Goal: Task Accomplishment & Management: Complete application form

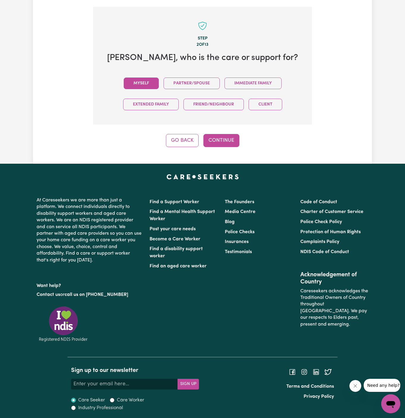
scroll to position [204, 0]
click at [133, 80] on button "Myself" at bounding box center [141, 84] width 35 height 12
click at [228, 141] on button "Continue" at bounding box center [221, 140] width 36 height 13
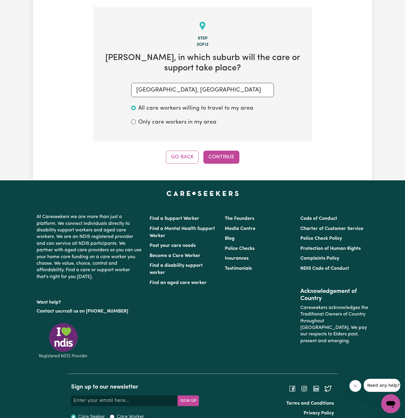
scroll to position [211, 0]
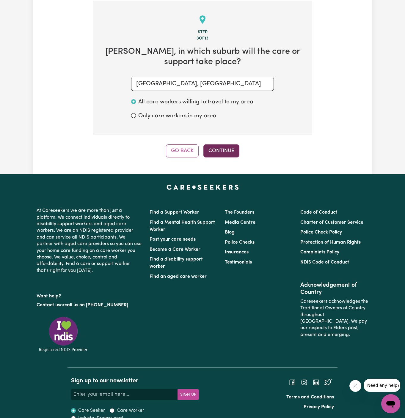
click at [214, 147] on button "Continue" at bounding box center [221, 150] width 36 height 13
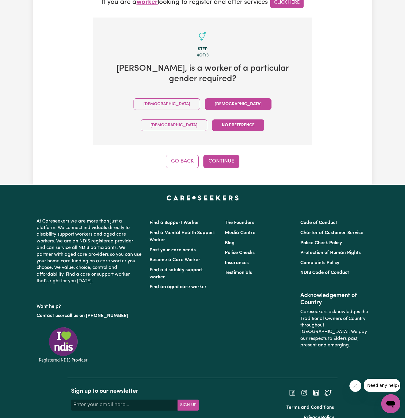
click at [205, 107] on button "[DEMOGRAPHIC_DATA]" at bounding box center [238, 104] width 67 height 12
click at [217, 155] on button "Continue" at bounding box center [221, 161] width 36 height 13
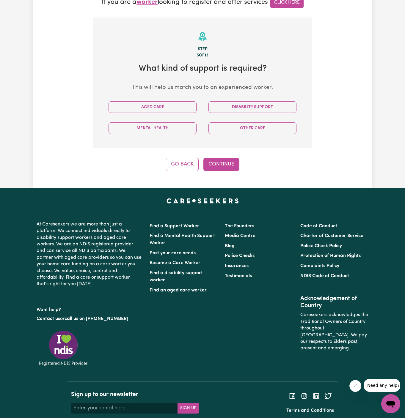
scroll to position [211, 0]
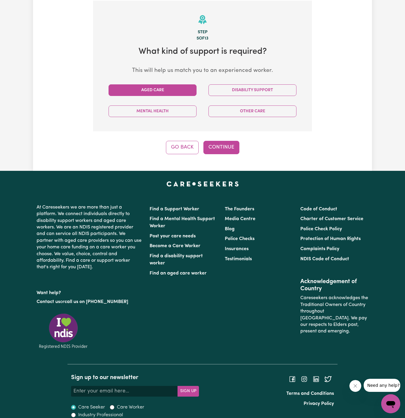
click at [174, 89] on button "Aged Care" at bounding box center [152, 90] width 88 height 12
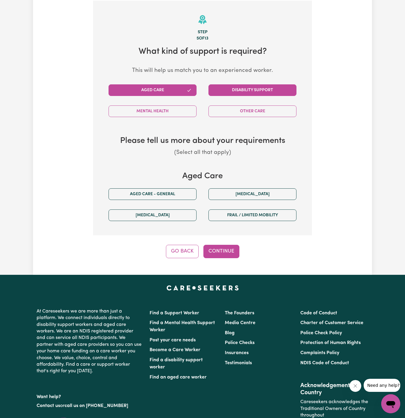
click at [226, 89] on button "Disability Support" at bounding box center [252, 90] width 88 height 12
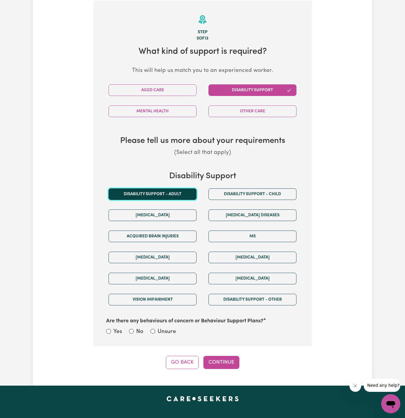
click at [170, 189] on button "Disability support - Adult" at bounding box center [152, 194] width 88 height 12
click at [166, 329] on label "Unsure" at bounding box center [167, 332] width 18 height 9
click at [155, 329] on input "Unsure" at bounding box center [152, 331] width 5 height 5
radio input "true"
click at [212, 357] on button "Continue" at bounding box center [221, 362] width 36 height 13
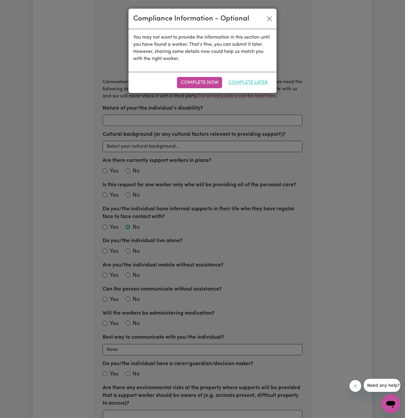
click at [258, 82] on button "Complete Later" at bounding box center [247, 82] width 47 height 11
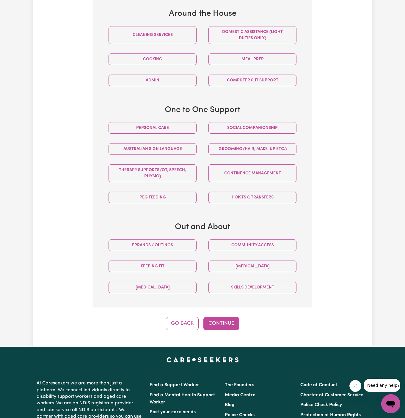
scroll to position [322, 0]
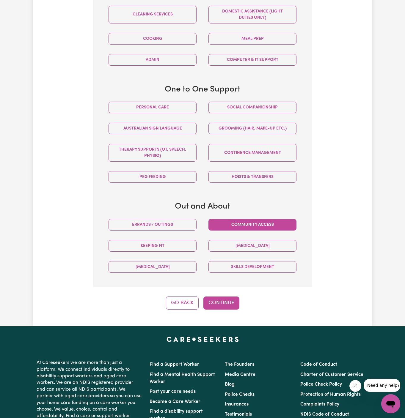
click at [243, 220] on button "Community access" at bounding box center [252, 225] width 88 height 12
click at [244, 106] on button "Social companionship" at bounding box center [252, 108] width 88 height 12
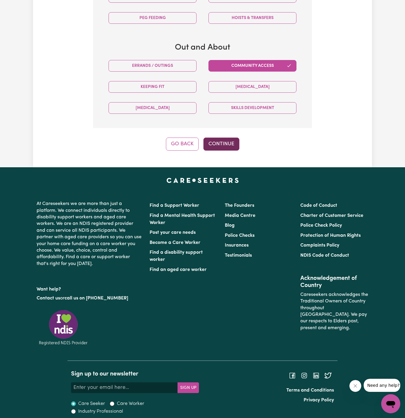
click at [221, 147] on button "Continue" at bounding box center [221, 144] width 36 height 13
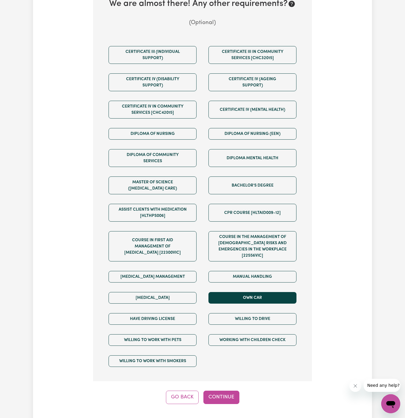
scroll to position [266, 0]
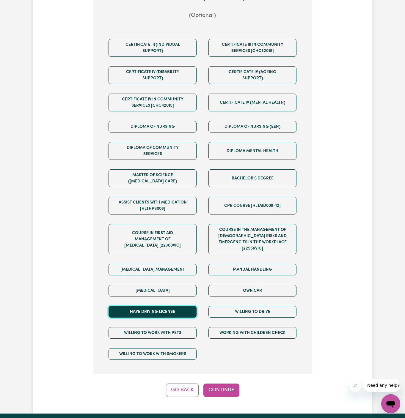
click at [186, 306] on button "Have driving license" at bounding box center [152, 312] width 88 height 12
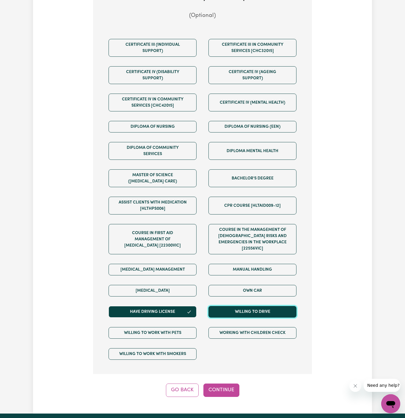
click at [246, 306] on button "Willing to drive" at bounding box center [252, 312] width 88 height 12
click at [247, 272] on div "Manual Handling" at bounding box center [252, 269] width 100 height 21
click at [247, 280] on div "Own Car" at bounding box center [252, 290] width 100 height 21
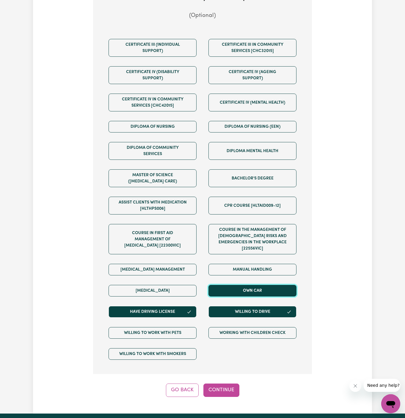
click at [245, 285] on button "Own Car" at bounding box center [252, 291] width 88 height 12
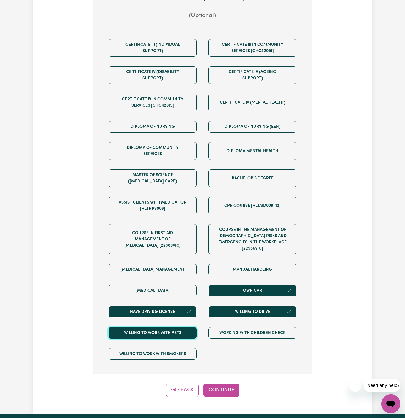
click at [181, 327] on button "Willing to work with pets" at bounding box center [152, 333] width 88 height 12
click at [224, 385] on button "Continue" at bounding box center [221, 390] width 36 height 13
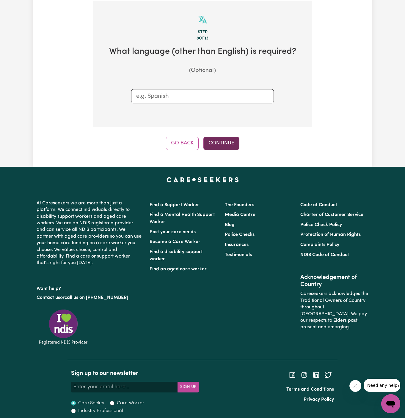
click at [222, 141] on button "Continue" at bounding box center [221, 143] width 36 height 13
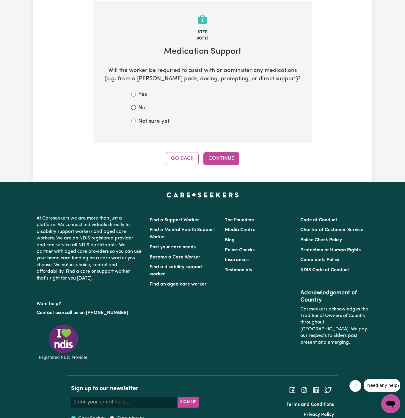
click at [140, 106] on label "No" at bounding box center [141, 108] width 7 height 9
click at [136, 106] on input "No" at bounding box center [133, 107] width 5 height 5
radio input "true"
drag, startPoint x: 199, startPoint y: 152, endPoint x: 204, endPoint y: 152, distance: 4.5
click at [204, 152] on div "Go Back Continue" at bounding box center [202, 158] width 219 height 13
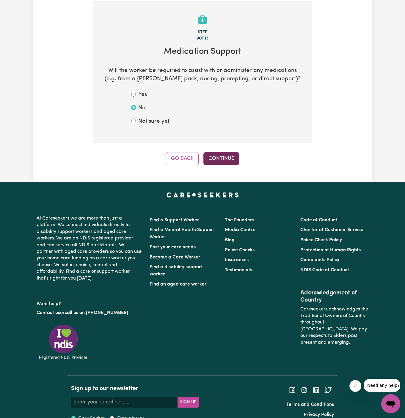
click at [218, 159] on button "Continue" at bounding box center [221, 158] width 36 height 13
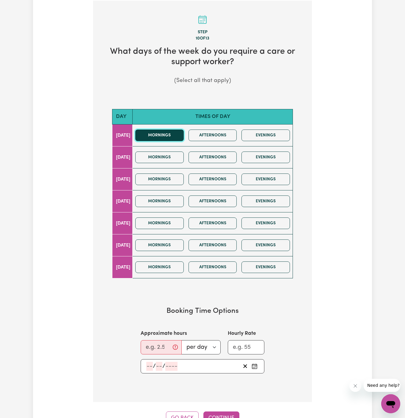
click at [177, 135] on button "Mornings" at bounding box center [159, 136] width 48 height 12
click at [179, 135] on icon "button" at bounding box center [176, 135] width 5 height 5
click at [231, 129] on div "Mornings Afternoons Evenings" at bounding box center [212, 135] width 159 height 21
click at [224, 130] on button "Afternoons" at bounding box center [212, 136] width 48 height 12
click at [170, 134] on button "Mornings" at bounding box center [159, 136] width 48 height 12
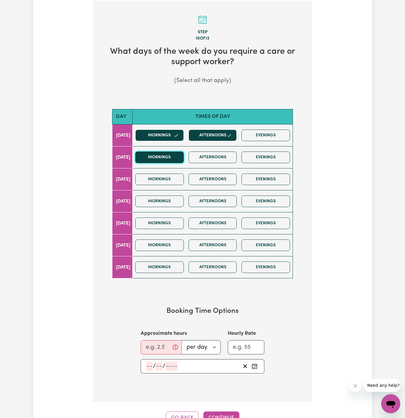
click at [173, 157] on button "Mornings" at bounding box center [159, 158] width 48 height 12
click at [211, 157] on button "Afternoons" at bounding box center [212, 158] width 48 height 12
click at [179, 175] on button "Mornings" at bounding box center [159, 180] width 48 height 12
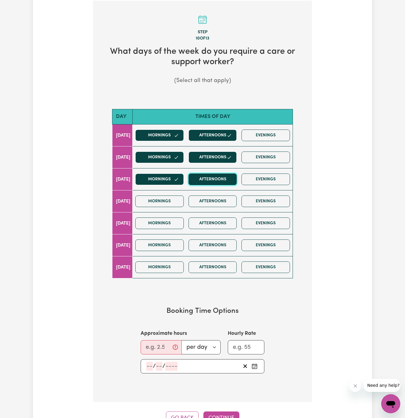
click at [222, 177] on button "Afternoons" at bounding box center [212, 180] width 48 height 12
click at [177, 199] on button "Mornings" at bounding box center [159, 202] width 48 height 12
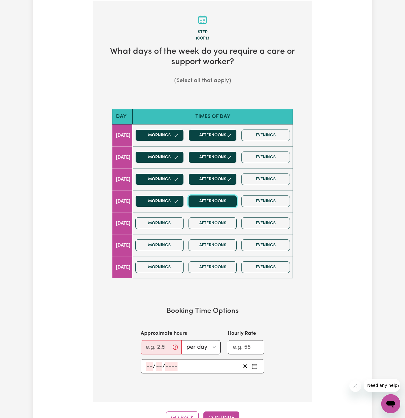
click at [210, 199] on button "Afternoons" at bounding box center [212, 202] width 48 height 12
click at [150, 343] on input "Approximate hours" at bounding box center [161, 347] width 41 height 14
type input "4"
click at [147, 362] on input "number" at bounding box center [149, 366] width 7 height 9
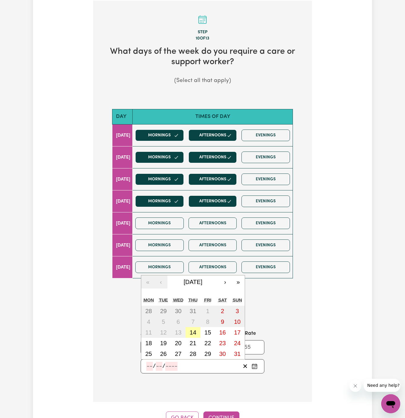
click at [190, 331] on abbr "14" at bounding box center [193, 332] width 7 height 7
type input "[DATE]"
type input "14"
type input "8"
type input "2025"
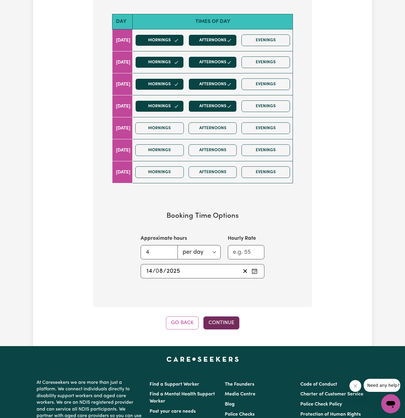
click at [223, 324] on button "Continue" at bounding box center [221, 323] width 36 height 13
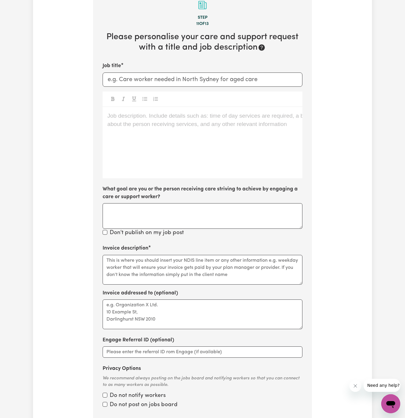
scroll to position [211, 0]
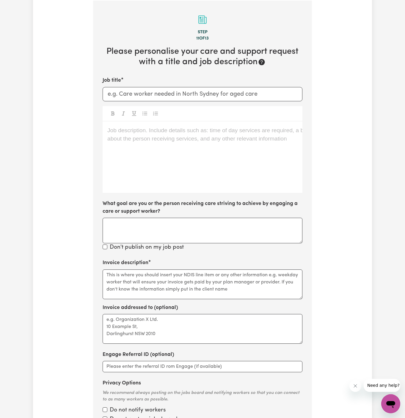
click at [199, 183] on div "Job description. Include details such as: time of day services are required, a …" at bounding box center [203, 157] width 200 height 71
click at [121, 134] on div "Job description. Include details such as: time of day services are required, a …" at bounding box center [203, 157] width 200 height 71
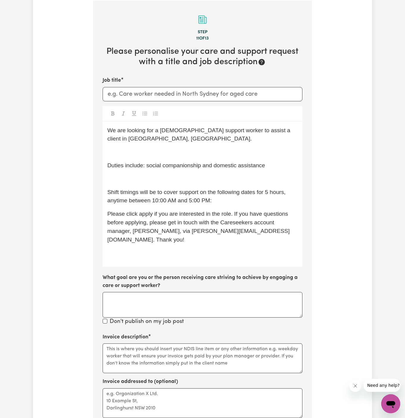
click at [166, 173] on div "We are looking for a [DEMOGRAPHIC_DATA] support worker to assist a client in [G…" at bounding box center [203, 195] width 200 height 146
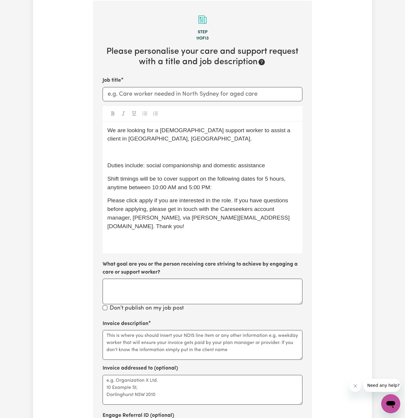
click at [157, 145] on div "We are looking for a [DEMOGRAPHIC_DATA] support worker to assist a client in [G…" at bounding box center [203, 188] width 200 height 132
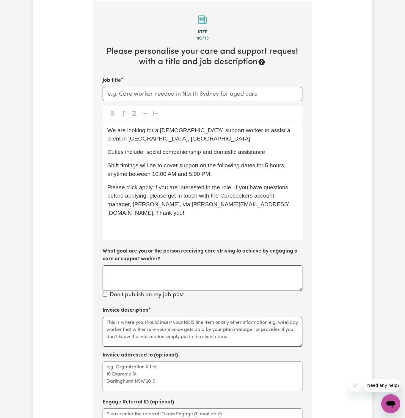
click at [246, 157] on div "We are looking for a [DEMOGRAPHIC_DATA] support worker to assist a client in [G…" at bounding box center [203, 181] width 200 height 119
drag, startPoint x: 215, startPoint y: 154, endPoint x: 297, endPoint y: 155, distance: 81.7
click at [297, 155] on p "Duties include: social companionship and domestic assistance" at bounding box center [202, 152] width 190 height 9
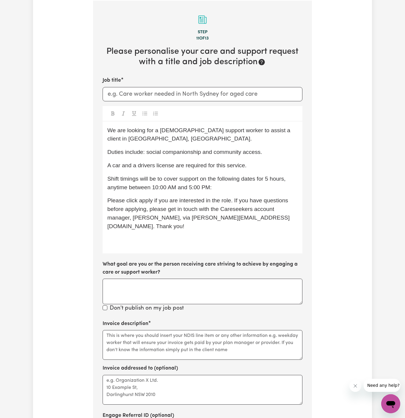
click at [149, 164] on span "A car and a drivers license are required for this service." at bounding box center [176, 165] width 139 height 6
click at [185, 189] on span "Shift timings will be to cover support on the following dates for 5 hours, anyt…" at bounding box center [197, 183] width 180 height 15
click at [221, 183] on p "Shift timings will be to cover support on the following dates for 5 hours, anyt…" at bounding box center [202, 183] width 190 height 17
click at [147, 197] on span "Please click apply if you are interested in the role. If you have questions bef…" at bounding box center [198, 213] width 182 height 32
click at [157, 236] on p "﻿" at bounding box center [202, 240] width 190 height 9
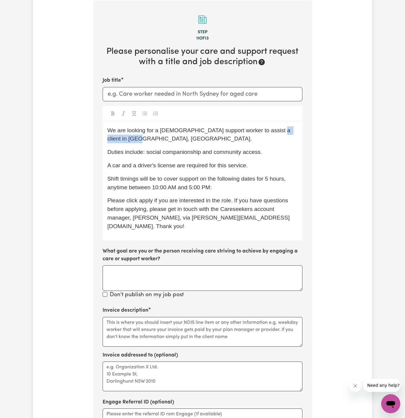
drag, startPoint x: 155, startPoint y: 140, endPoint x: 104, endPoint y: 139, distance: 51.7
click at [104, 139] on div "We are looking for a [DEMOGRAPHIC_DATA] support worker to assist a client in [G…" at bounding box center [203, 181] width 200 height 119
click at [260, 170] on div "We are looking for a [DEMOGRAPHIC_DATA] support worker to assist a client in [G…" at bounding box center [203, 181] width 200 height 119
click at [265, 167] on p "A car and a driver's license are required for this service." at bounding box center [202, 165] width 190 height 9
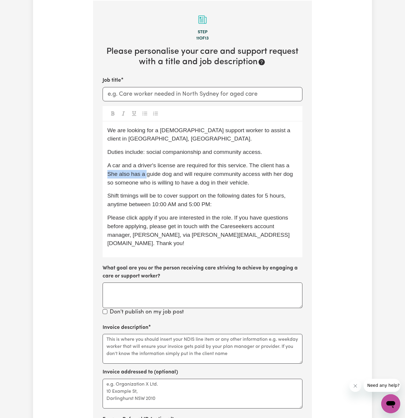
drag, startPoint x: 145, startPoint y: 174, endPoint x: 109, endPoint y: 174, distance: 36.0
click at [109, 174] on span "A car and a driver's license are required for this service. The client has a Sh…" at bounding box center [200, 173] width 187 height 23
drag, startPoint x: 282, startPoint y: 165, endPoint x: 259, endPoint y: 176, distance: 26.2
click at [259, 176] on span "A car and a driver's license are required for this service. The client has a gu…" at bounding box center [199, 173] width 184 height 23
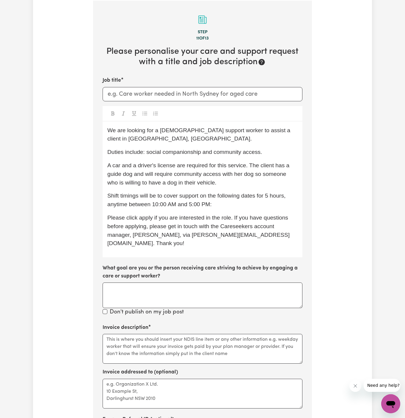
click at [249, 166] on span "A car and a driver's license are required for this service. The client has a gu…" at bounding box center [199, 173] width 184 height 23
drag, startPoint x: 237, startPoint y: 184, endPoint x: 230, endPoint y: 185, distance: 7.5
click at [230, 185] on p "A car and a driver's license are required for this service. The client has a gu…" at bounding box center [202, 174] width 190 height 26
click at [217, 186] on p "A car and a driver's license are required for this service. The client has a gu…" at bounding box center [202, 174] width 190 height 26
click at [213, 184] on span "A car and a driver's license are required for this service. The client has a gu…" at bounding box center [199, 173] width 184 height 23
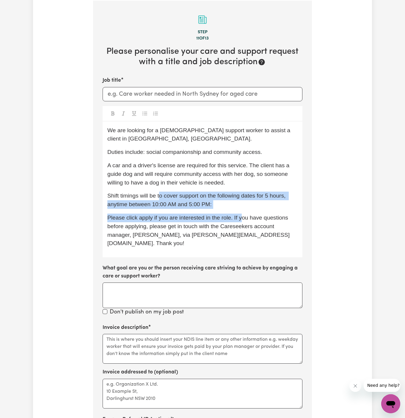
drag, startPoint x: 159, startPoint y: 195, endPoint x: 238, endPoint y: 208, distance: 80.4
click at [238, 209] on div "We are looking for a [DEMOGRAPHIC_DATA] support worker to assist a client in [G…" at bounding box center [203, 190] width 200 height 136
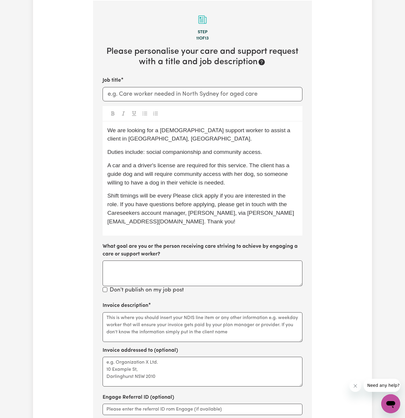
click at [215, 217] on p "Shift timings will be every Please click apply if you are interested in the rol…" at bounding box center [202, 209] width 190 height 34
click at [201, 180] on span "A car and a driver's license are required for this service. The client has a gu…" at bounding box center [199, 173] width 184 height 23
click at [153, 93] on input "Job title" at bounding box center [203, 94] width 200 height 14
click at [193, 219] on p "Shift timings will be every Please click apply if you are interested in the rol…" at bounding box center [202, 209] width 190 height 34
drag, startPoint x: 173, startPoint y: 196, endPoint x: 295, endPoint y: 196, distance: 121.6
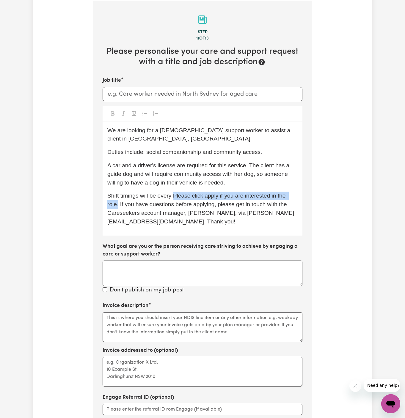
click at [294, 196] on span "Shift timings will be every Please click apply if you are interested in the rol…" at bounding box center [200, 209] width 187 height 32
click at [173, 195] on span "Shift timings will be every Please click apply if you are interested in the rol…" at bounding box center [200, 209] width 187 height 32
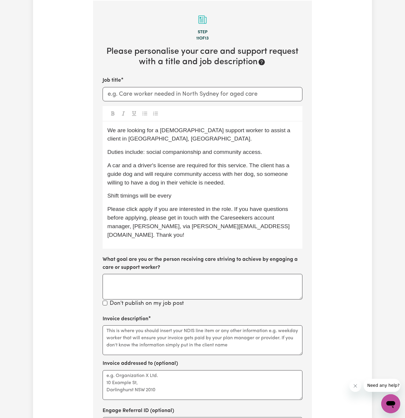
click at [200, 196] on p "Shift timings will be every" at bounding box center [202, 196] width 190 height 9
click at [199, 196] on span "Shift timings will be every [DATE] - [DATE], a week from 11am-3pm," at bounding box center [192, 196] width 171 height 6
click at [246, 197] on span "Shift timings will be every [DATE] to [DATE], a week from 11am-3pm," at bounding box center [194, 196] width 174 height 6
click at [254, 196] on span "Shift timings will be every [DATE] to [DATE] from 11am-3pm," at bounding box center [183, 196] width 153 height 6
click at [279, 195] on p "Shift timings will be every [DATE] to [DATE] from 11am to 3pm," at bounding box center [202, 196] width 190 height 9
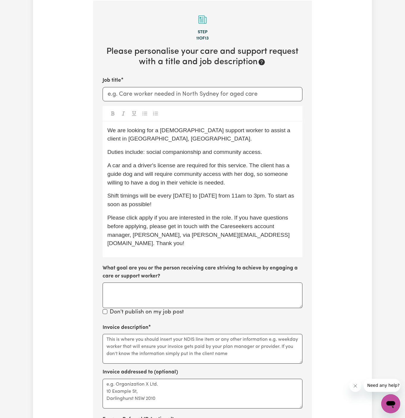
click at [245, 196] on span "Shift timings will be every [DATE] to [DATE] from 11am to 3pm. To start as soon…" at bounding box center [201, 200] width 188 height 15
click at [265, 196] on span "Shift timings will be every [DATE] to [DATE] from 11 am to 3pm. To start as soo…" at bounding box center [202, 200] width 190 height 15
click at [265, 196] on span "Shift timings will be every [DATE] to [DATE] from 11 am to 3 pm. To start as so…" at bounding box center [202, 200] width 191 height 15
click at [208, 200] on p "Shift timings will be every [DATE] to [DATE] from 11 am to 3 pm. To start as so…" at bounding box center [202, 200] width 190 height 17
click at [147, 96] on input "Job title" at bounding box center [203, 94] width 200 height 14
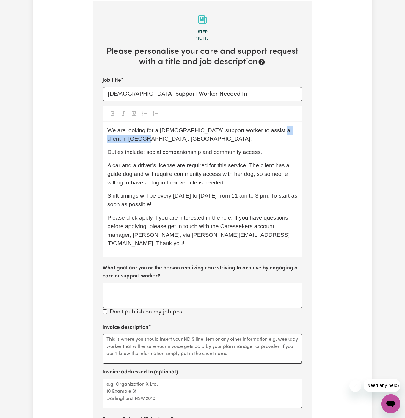
drag, startPoint x: 265, startPoint y: 130, endPoint x: 265, endPoint y: 138, distance: 7.7
click at [265, 138] on p "We are looking for a [DEMOGRAPHIC_DATA] support worker to assist a client in [G…" at bounding box center [202, 134] width 190 height 17
copy span "[GEOGRAPHIC_DATA], [GEOGRAPHIC_DATA]."
click at [234, 91] on input "[DEMOGRAPHIC_DATA] Support Worker Needed In" at bounding box center [203, 94] width 200 height 14
paste input "[GEOGRAPHIC_DATA], [GEOGRAPHIC_DATA]."
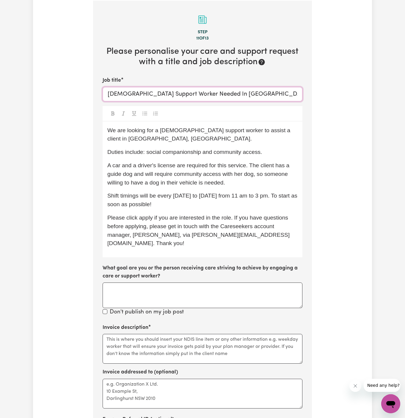
type input "[DEMOGRAPHIC_DATA] Support Worker Needed In [GEOGRAPHIC_DATA], [GEOGRAPHIC_DATA]"
click at [239, 183] on p "A car and a driver's license are required for this service. The client has a gu…" at bounding box center [202, 174] width 190 height 26
drag, startPoint x: 252, startPoint y: 182, endPoint x: 258, endPoint y: 177, distance: 7.8
click at [258, 177] on p "A car and a driver's license are required for this service. The client has a gu…" at bounding box center [202, 174] width 190 height 26
drag, startPoint x: 177, startPoint y: 183, endPoint x: 224, endPoint y: 183, distance: 47.0
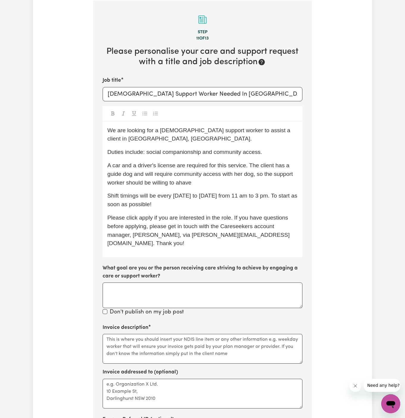
click at [224, 183] on p "A car and a driver's license are required for this service. The client has a gu…" at bounding box center [202, 174] width 190 height 26
click at [199, 182] on span "A car and a driver's license are required for this service. The client has a gu…" at bounding box center [200, 173] width 187 height 23
click at [213, 189] on div "We are looking for a [DEMOGRAPHIC_DATA] support worker to assist a client in [G…" at bounding box center [203, 190] width 200 height 136
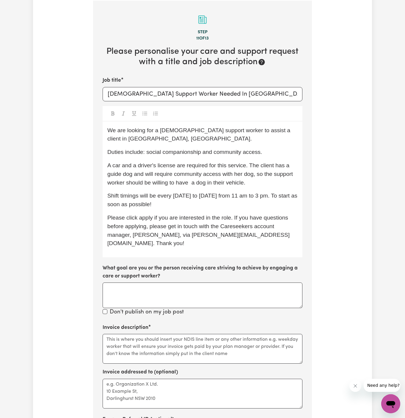
click at [254, 185] on p "A car and a driver's license are required for this service. The client has a gu…" at bounding box center [202, 174] width 190 height 26
click at [179, 184] on span "A car and a driver's license are required for this service. The client has a gu…" at bounding box center [200, 173] width 187 height 23
click at [186, 181] on span "A car and a driver's license are required for this service. The client has a gu…" at bounding box center [200, 173] width 187 height 23
click at [274, 185] on p "A car and a driver's license are required for this service. The client has a gu…" at bounding box center [202, 174] width 190 height 26
click at [192, 204] on p "Shift timings will be every [DATE] to [DATE] from 11 am to 3 pm. To start as so…" at bounding box center [202, 200] width 190 height 17
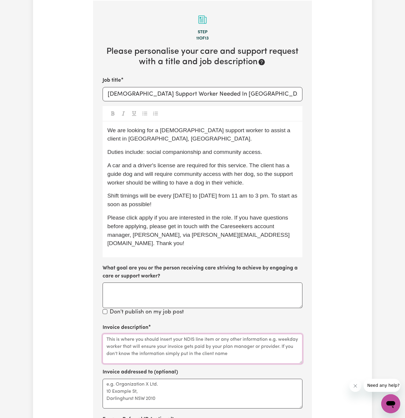
click at [199, 336] on textarea "Invoice description" at bounding box center [203, 349] width 200 height 30
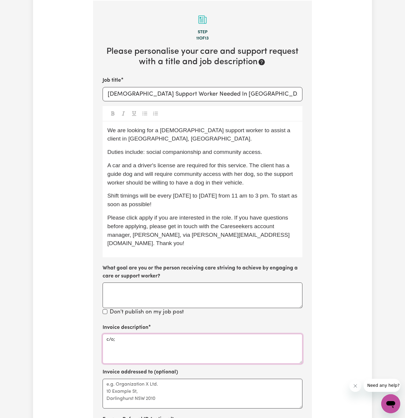
paste textarea "Chosen Family"
click at [115, 334] on textarea "c/o; Chosen Family" at bounding box center [203, 349] width 200 height 30
click at [115, 334] on textarea "c/o Chosen Family" at bounding box center [203, 349] width 200 height 30
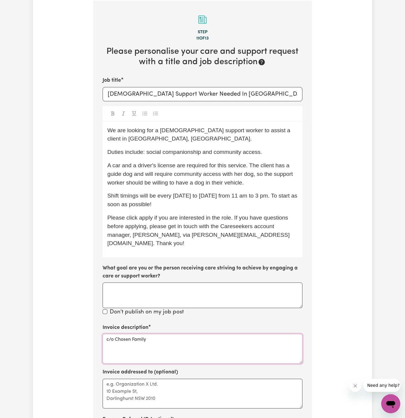
type textarea "c/o Chosen Family"
click at [130, 382] on textarea "Invoice addressed to (optional)" at bounding box center [203, 394] width 200 height 30
paste textarea "c/o Chosen Family"
type textarea "c/o Chosen Family"
click at [257, 131] on span "We are looking for a [DEMOGRAPHIC_DATA] support worker to assist a client in [G…" at bounding box center [199, 134] width 185 height 15
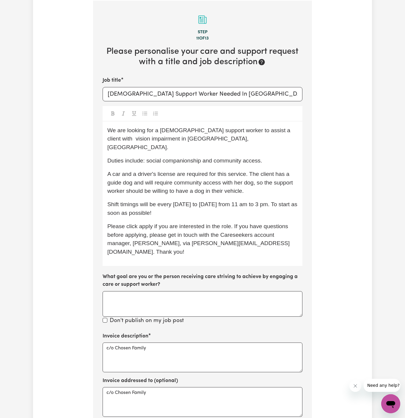
click at [279, 131] on span "We are looking for a [DEMOGRAPHIC_DATA] support worker to assist a client with …" at bounding box center [199, 138] width 185 height 23
click at [232, 131] on span "We are looking for a [DEMOGRAPHIC_DATA] support worker to assist a client with …" at bounding box center [199, 138] width 185 height 23
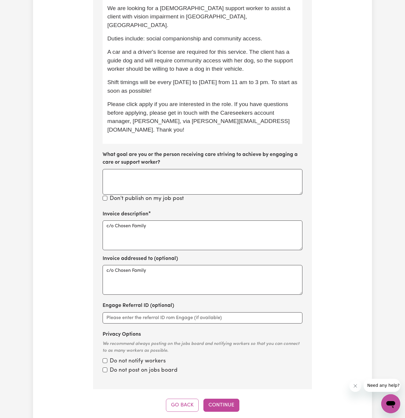
scroll to position [362, 0]
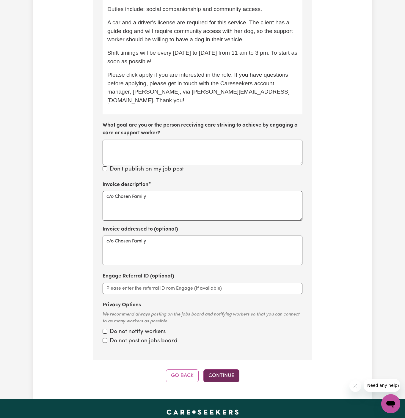
click at [226, 369] on button "Continue" at bounding box center [221, 375] width 36 height 13
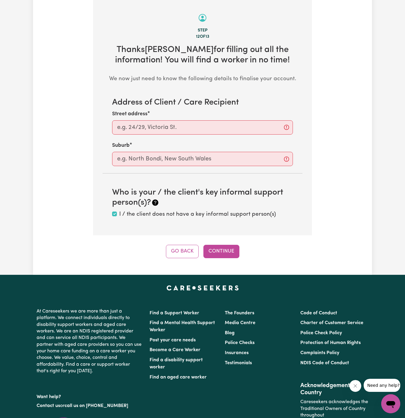
scroll to position [211, 0]
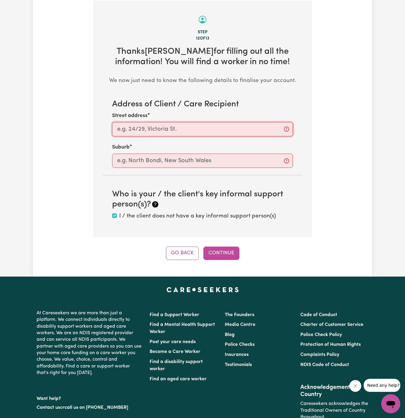
click at [183, 131] on input "Street address" at bounding box center [202, 129] width 181 height 14
click at [245, 133] on input "Street address" at bounding box center [202, 129] width 181 height 14
paste input "Mount Druitt"
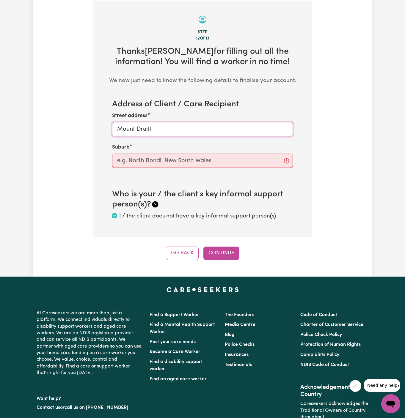
type input "Mount Druitt"
click at [242, 160] on input "text" at bounding box center [202, 161] width 181 height 14
paste input "Mount Druitt"
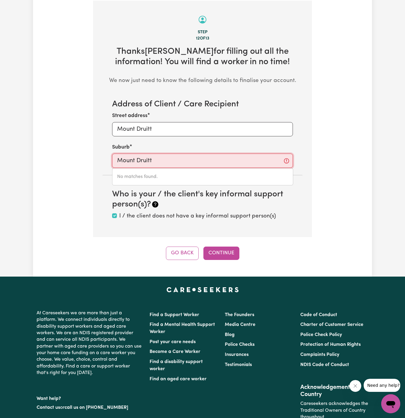
click at [117, 161] on input "Mount Druitt" at bounding box center [202, 161] width 181 height 14
type input "Mount Druitt"
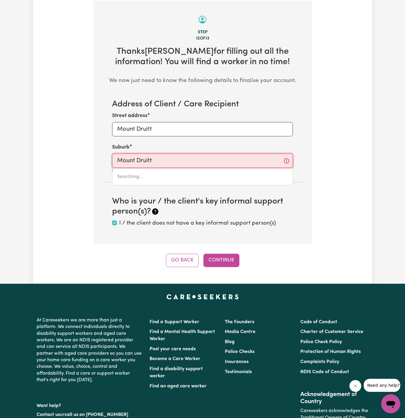
type input "[GEOGRAPHIC_DATA], 2770"
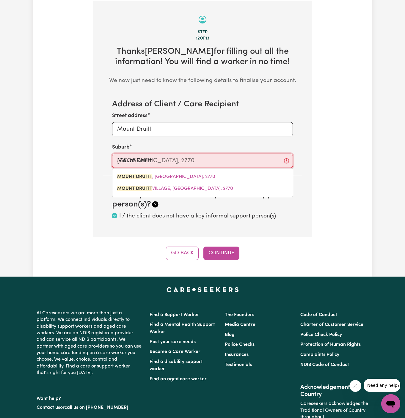
click at [181, 161] on input "Mount Druitt" at bounding box center [202, 161] width 181 height 14
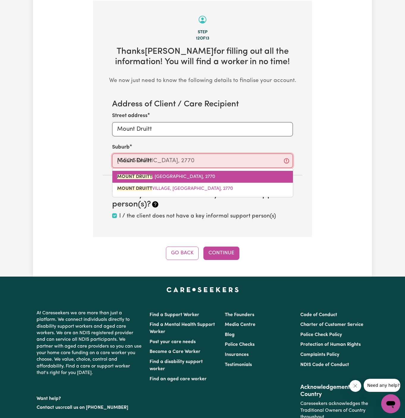
click at [180, 179] on link "[GEOGRAPHIC_DATA] , [GEOGRAPHIC_DATA], 2770" at bounding box center [202, 177] width 180 height 12
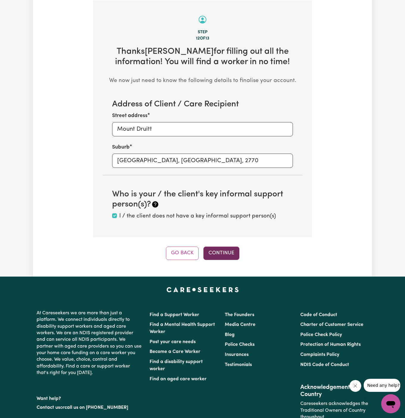
click at [219, 256] on button "Continue" at bounding box center [221, 253] width 36 height 13
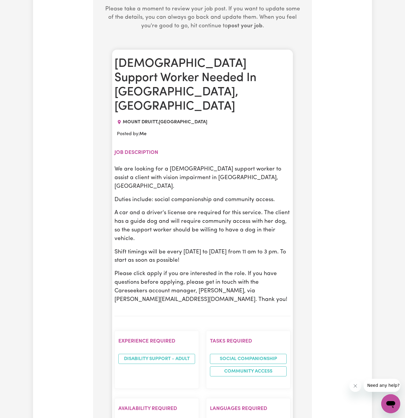
scroll to position [333, 0]
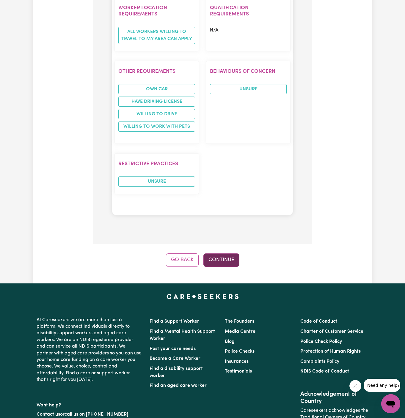
click at [224, 254] on button "Continue" at bounding box center [221, 260] width 36 height 13
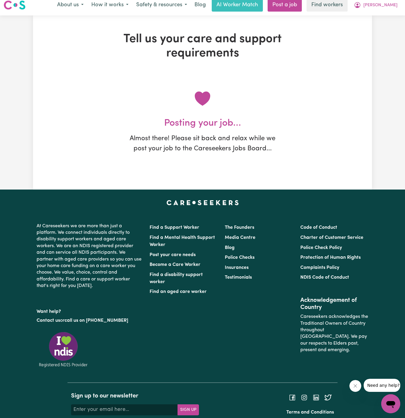
scroll to position [0, 0]
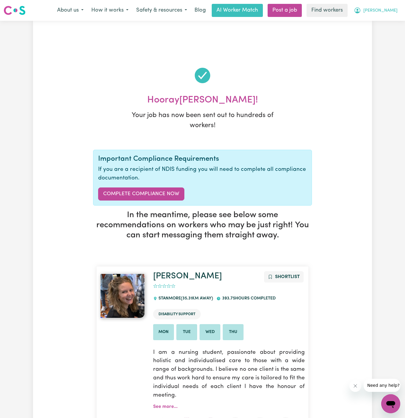
click at [394, 10] on span "[PERSON_NAME]" at bounding box center [380, 10] width 34 height 7
click at [391, 21] on link "My Dashboard" at bounding box center [377, 23] width 47 height 11
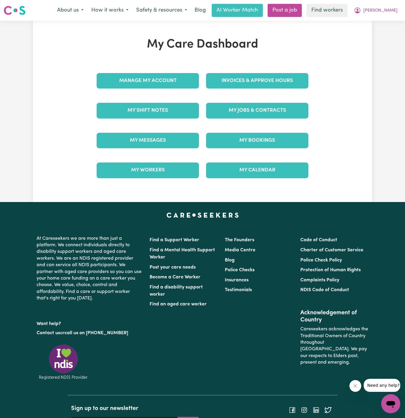
click at [186, 78] on div "My Care Dashboard Manage My Account Invoices & Approve Hours My Shift Notes My …" at bounding box center [202, 111] width 226 height 148
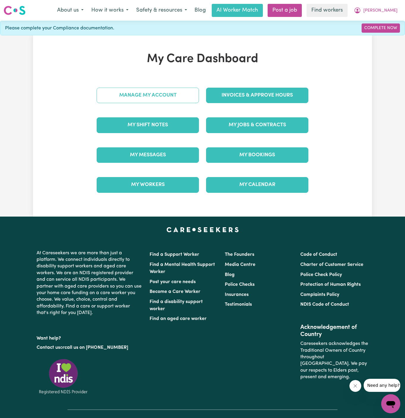
click at [172, 91] on link "Manage My Account" at bounding box center [148, 95] width 102 height 15
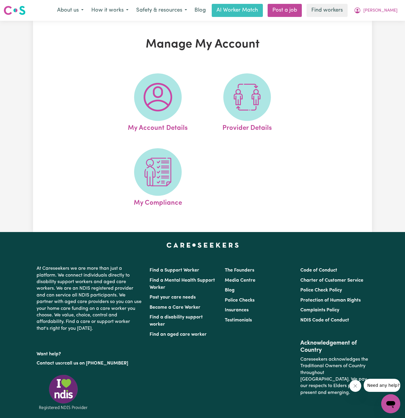
click at [172, 91] on span at bounding box center [158, 97] width 48 height 48
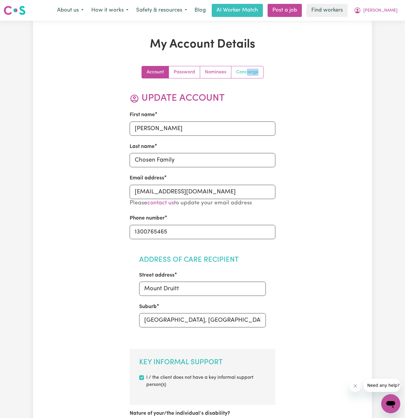
drag, startPoint x: 172, startPoint y: 91, endPoint x: 248, endPoint y: 75, distance: 77.9
click at [248, 75] on link "Concierge" at bounding box center [247, 72] width 32 height 12
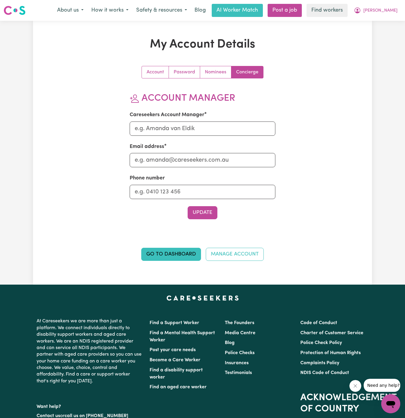
click at [354, 171] on div "My Account Details Account Password Nominees Concierge Account Manager Careseek…" at bounding box center [202, 152] width 339 height 231
click at [196, 129] on input "Careseekers Account Manager" at bounding box center [203, 129] width 146 height 14
type input "[PERSON_NAME]"
click at [199, 158] on input "Email address" at bounding box center [203, 160] width 146 height 14
type input "[PERSON_NAME][EMAIL_ADDRESS][DOMAIN_NAME]"
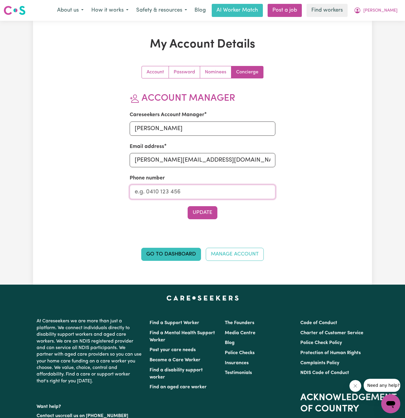
click at [206, 188] on input "Phone number" at bounding box center [203, 192] width 146 height 14
type input "1300765465"
click at [205, 208] on button "Update" at bounding box center [203, 212] width 30 height 13
click at [392, 9] on span "[PERSON_NAME]" at bounding box center [380, 10] width 34 height 7
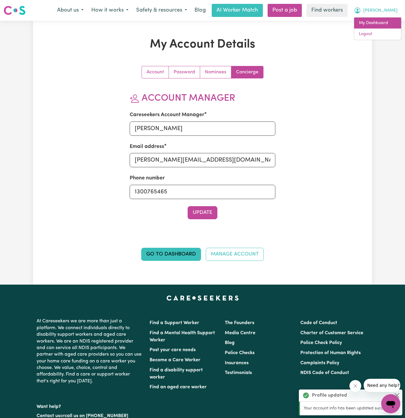
click at [383, 25] on link "My Dashboard" at bounding box center [377, 23] width 47 height 11
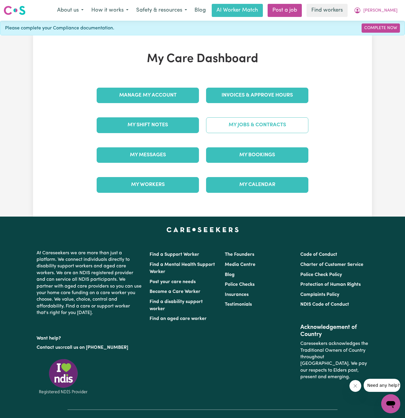
click at [258, 124] on link "My Jobs & Contracts" at bounding box center [257, 124] width 102 height 15
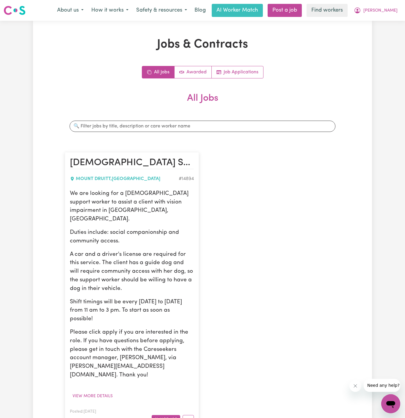
click at [154, 205] on p "We are looking for a [DEMOGRAPHIC_DATA] support worker to assist a client with …" at bounding box center [132, 207] width 124 height 34
drag, startPoint x: 70, startPoint y: 192, endPoint x: 141, endPoint y: 309, distance: 137.2
click at [141, 309] on div "We are looking for a [DEMOGRAPHIC_DATA] support worker to assist a client with …" at bounding box center [132, 285] width 124 height 190
copy div "We are looking for a [DEMOGRAPHIC_DATA] support worker to assist a client with …"
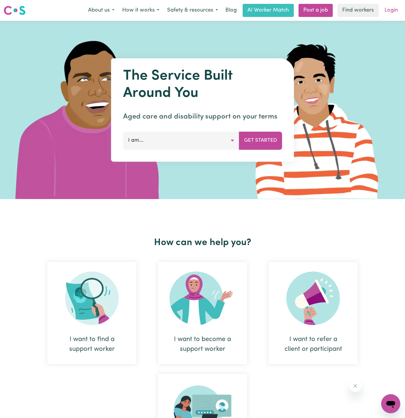
drag, startPoint x: 0, startPoint y: 0, endPoint x: 390, endPoint y: 13, distance: 390.1
click at [390, 13] on link "Login" at bounding box center [391, 10] width 21 height 13
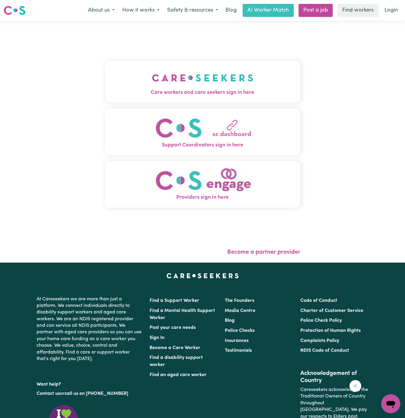
click at [224, 66] on button "Care workers and care seekers sign in here" at bounding box center [202, 82] width 195 height 42
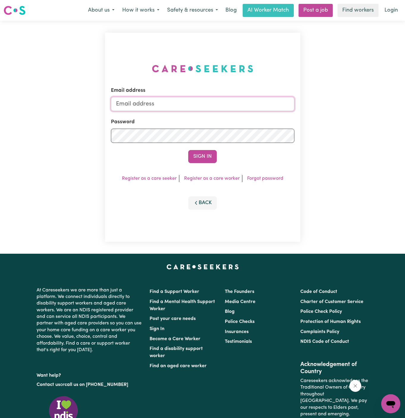
type input "dyan@careseekers.com.au"
click at [212, 156] on button "Sign In" at bounding box center [202, 156] width 29 height 13
